Goal: Find specific page/section: Find specific page/section

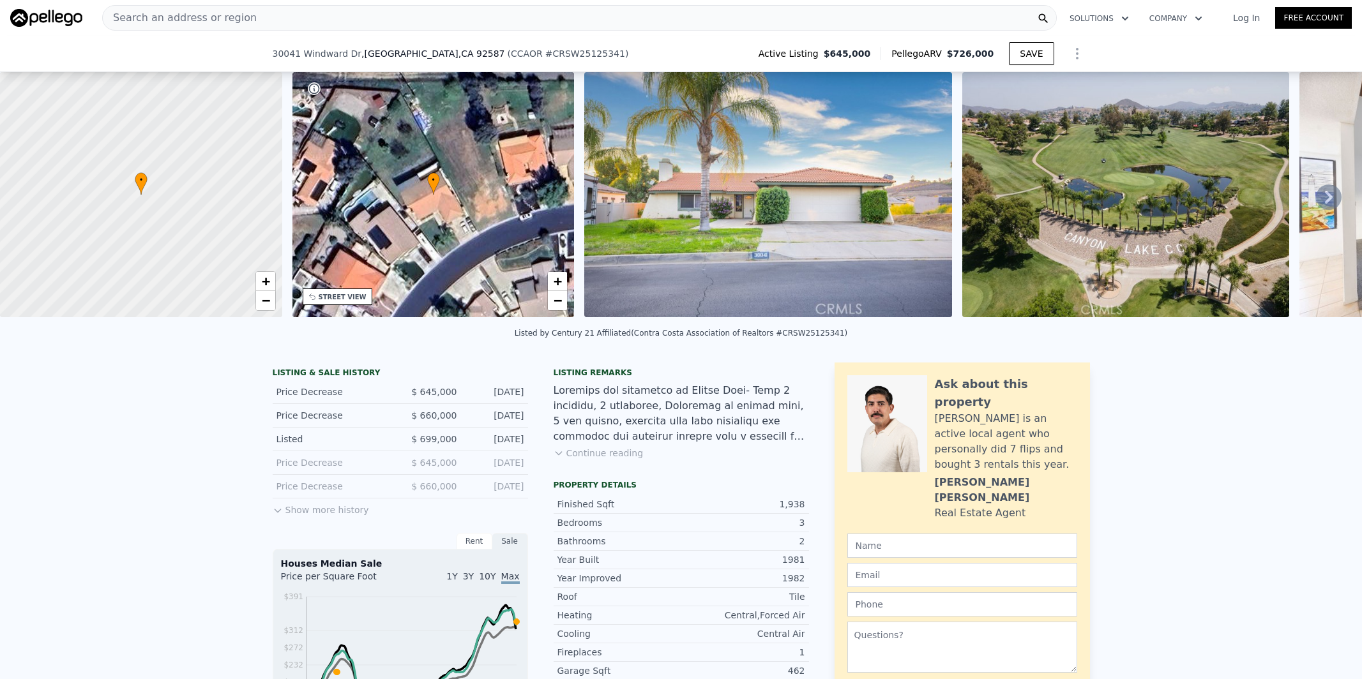
scroll to position [1211, 0]
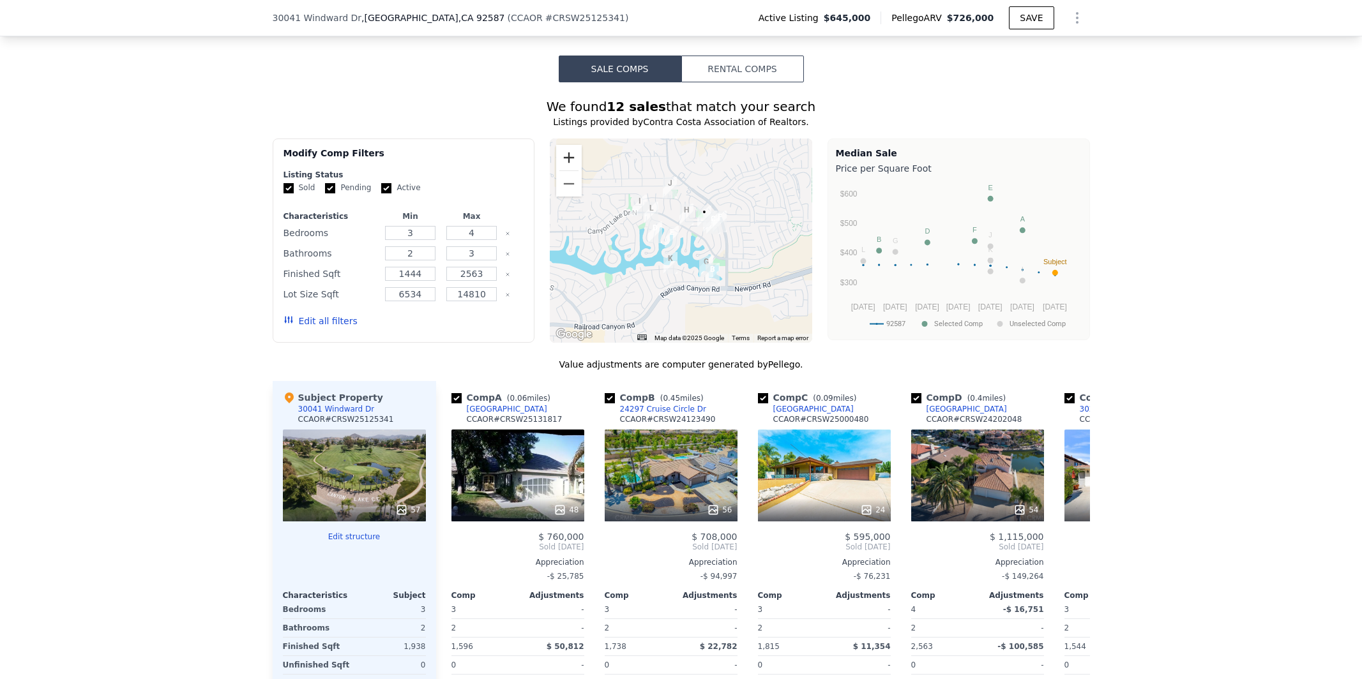
click at [570, 153] on button "Zoom in" at bounding box center [569, 158] width 26 height 26
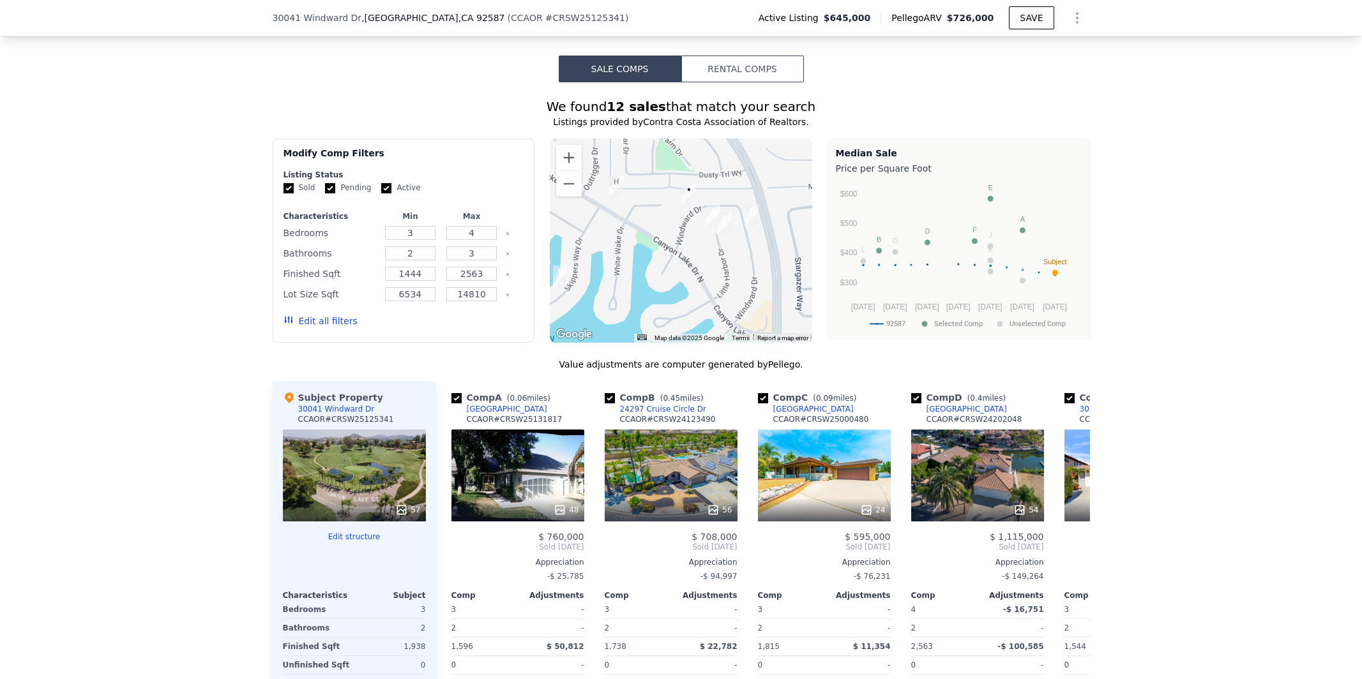
drag, startPoint x: 734, startPoint y: 227, endPoint x: 636, endPoint y: 250, distance: 101.0
click at [636, 250] on div at bounding box center [681, 241] width 262 height 204
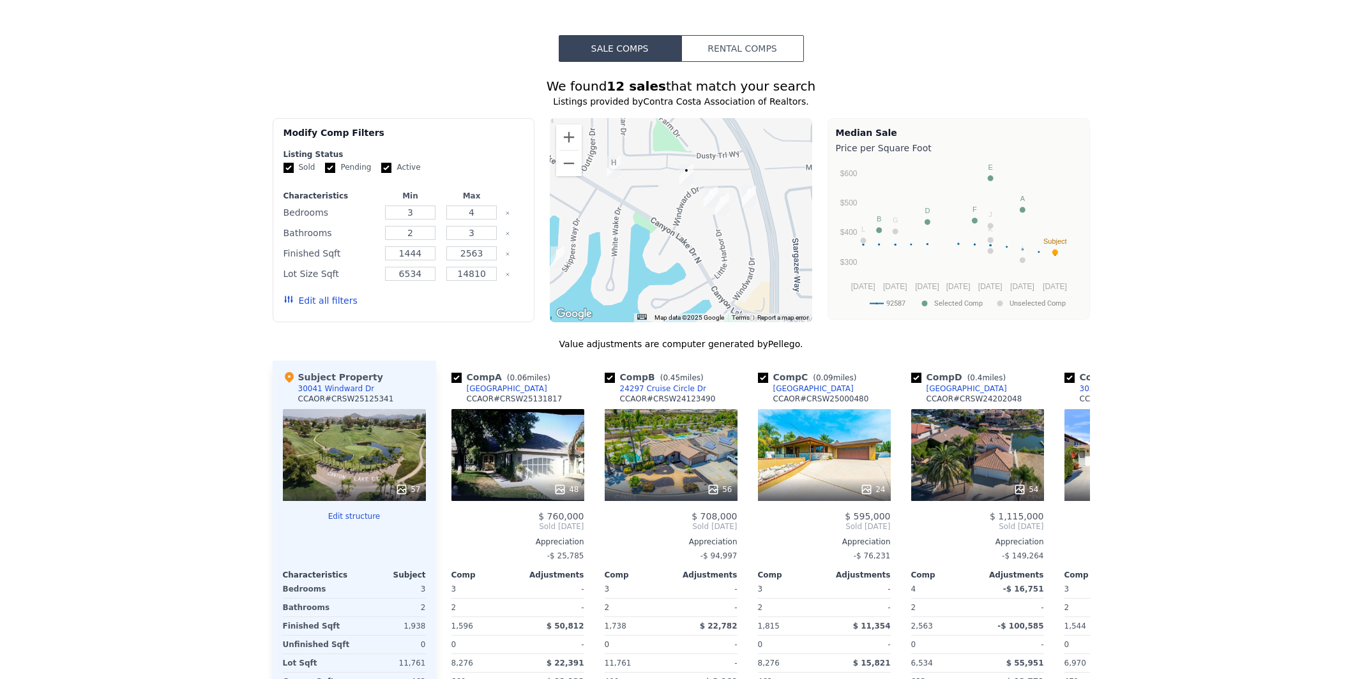
scroll to position [0, 0]
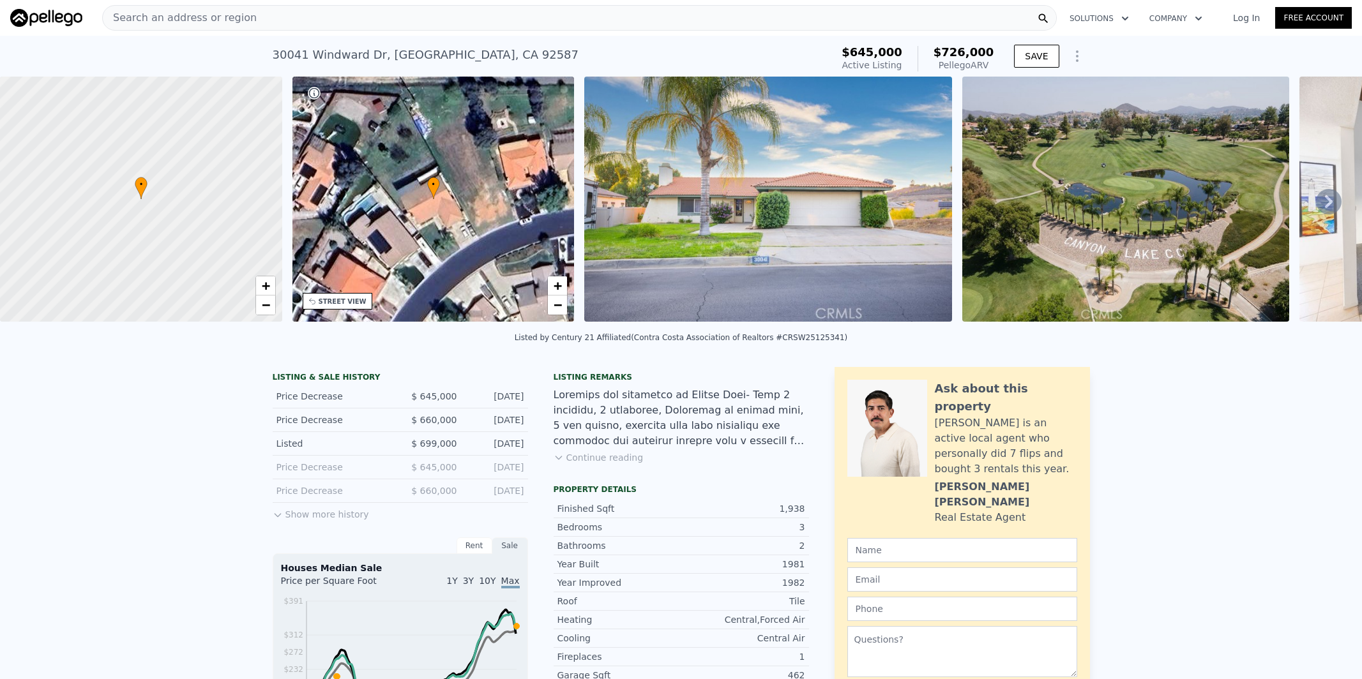
click at [206, 18] on span "Search an address or region" at bounding box center [180, 17] width 154 height 15
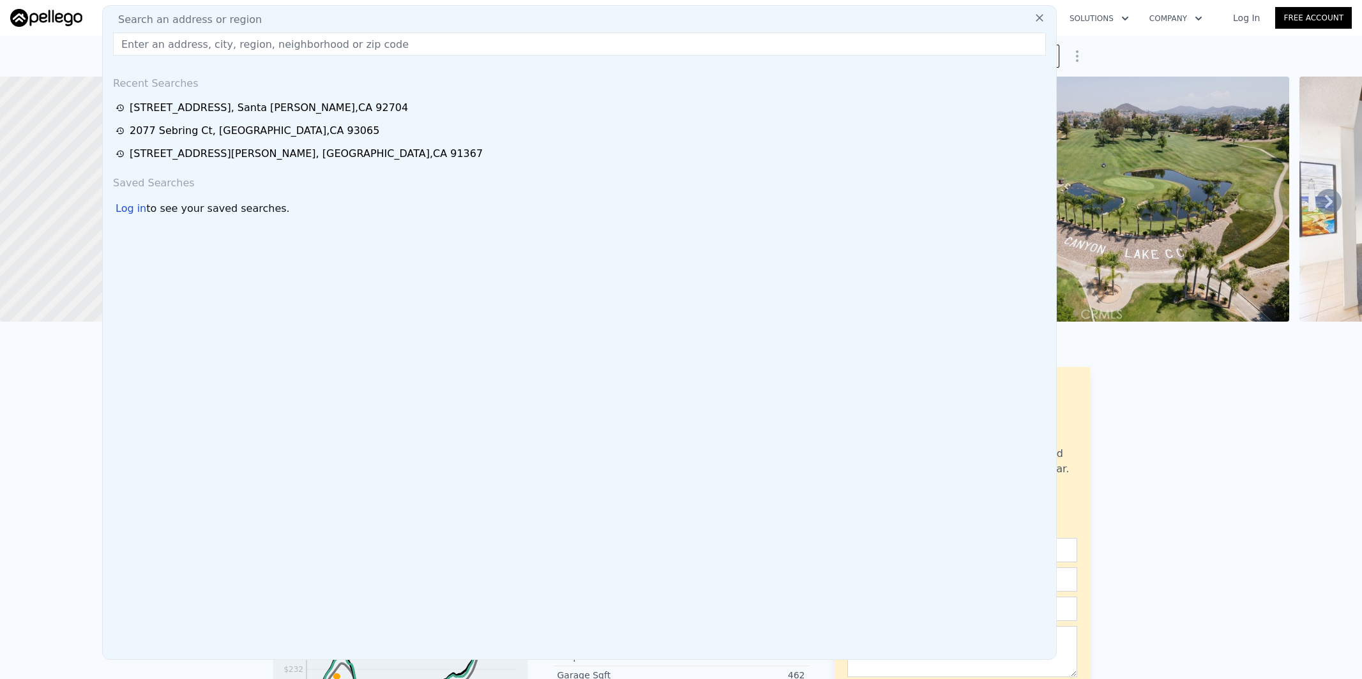
type input "[STREET_ADDRESS] Hemet, CA 92545"
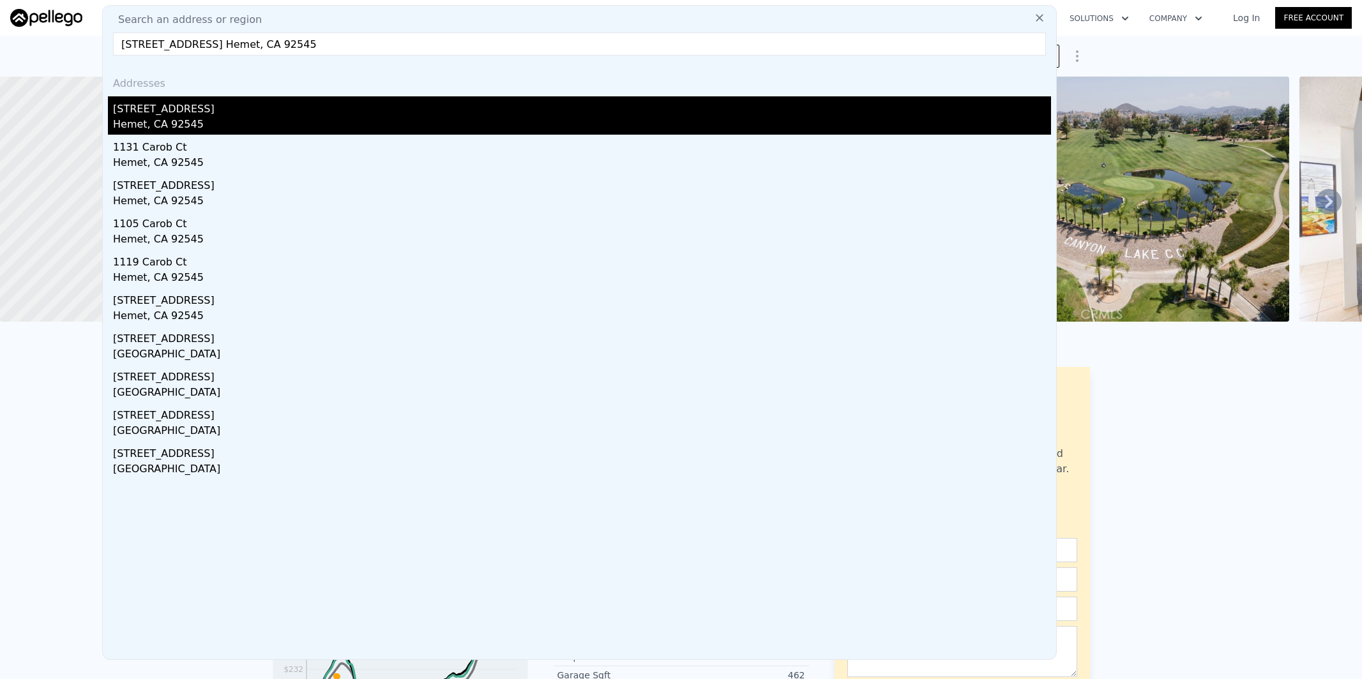
click at [206, 109] on div "[STREET_ADDRESS]" at bounding box center [582, 106] width 938 height 20
